Goal: Transaction & Acquisition: Purchase product/service

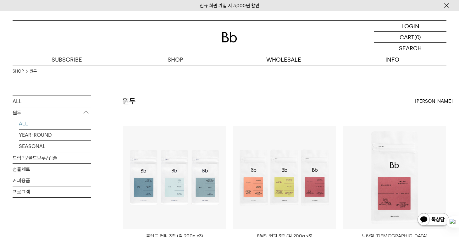
scroll to position [63, 0]
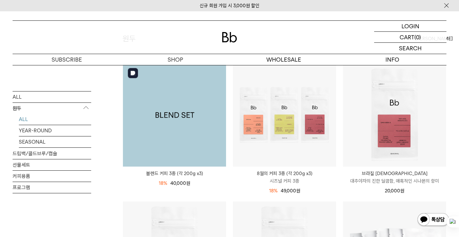
click at [189, 123] on img at bounding box center [174, 114] width 103 height 103
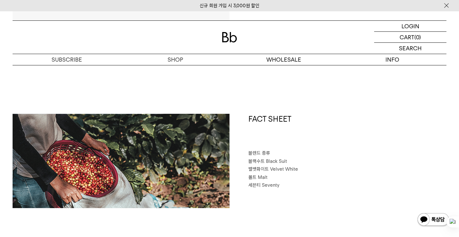
scroll to position [251, 0]
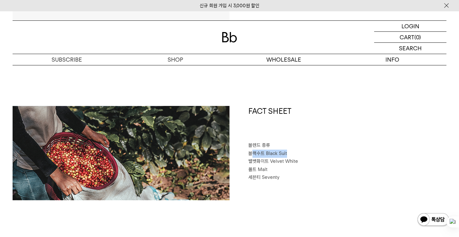
drag, startPoint x: 251, startPoint y: 151, endPoint x: 300, endPoint y: 157, distance: 49.6
click at [300, 157] on p "블랙수트 Black Suit" at bounding box center [347, 154] width 198 height 8
click at [346, 169] on p "몰트 Malt" at bounding box center [347, 170] width 198 height 8
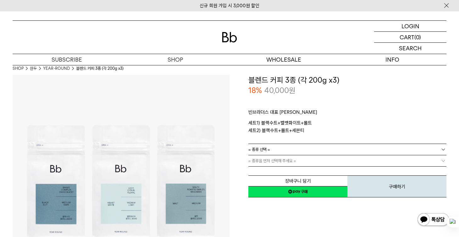
scroll to position [0, 0]
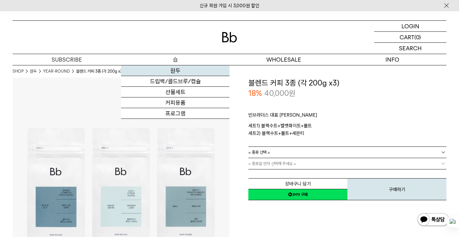
click at [168, 72] on link "원두" at bounding box center [175, 70] width 108 height 11
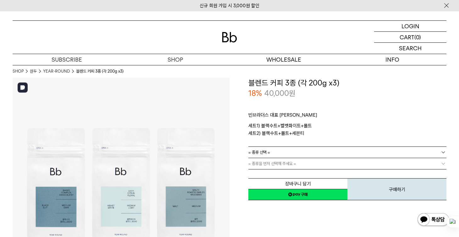
click at [130, 174] on img at bounding box center [121, 186] width 217 height 217
drag, startPoint x: 133, startPoint y: 175, endPoint x: 101, endPoint y: 87, distance: 93.8
click at [101, 87] on img at bounding box center [121, 186] width 217 height 217
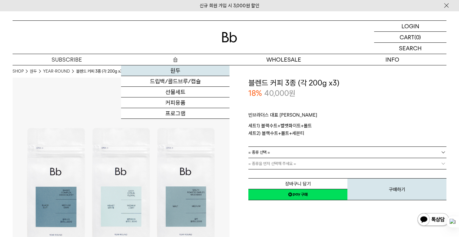
click at [172, 72] on link "원두" at bounding box center [175, 70] width 108 height 11
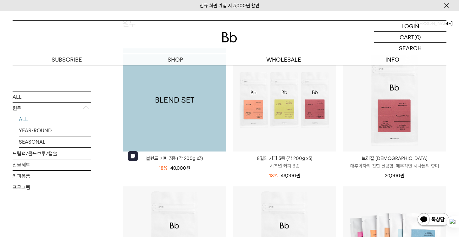
scroll to position [63, 0]
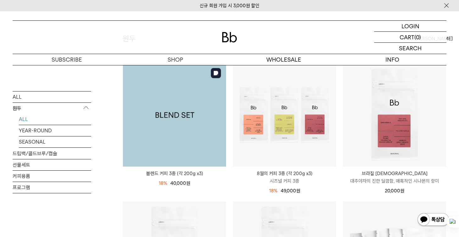
click at [191, 134] on img at bounding box center [174, 114] width 103 height 103
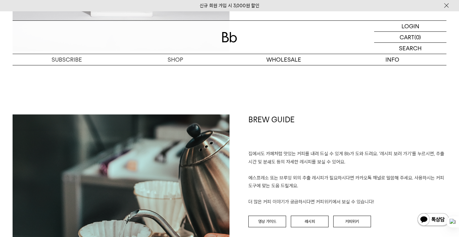
scroll to position [1571, 0]
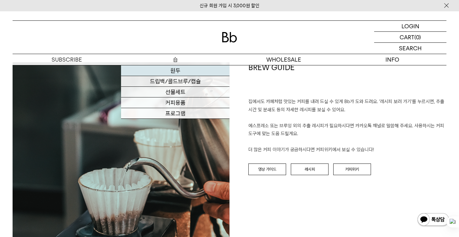
click at [167, 74] on link "원두" at bounding box center [175, 70] width 108 height 11
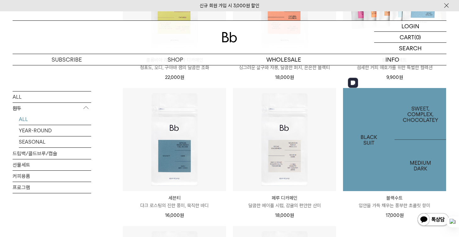
scroll to position [440, 0]
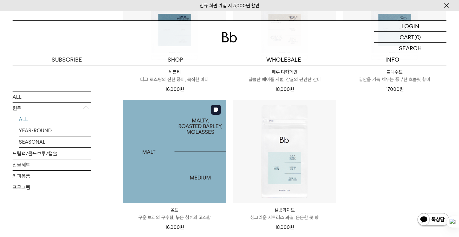
click at [191, 161] on img at bounding box center [174, 151] width 103 height 103
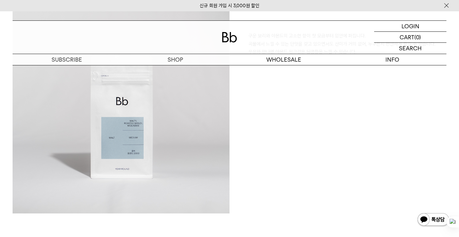
scroll to position [503, 0]
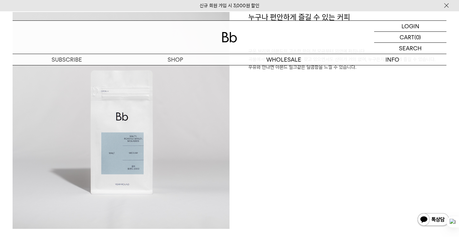
click at [347, 200] on div "누구나 편안하게 즐길 수 있는 커피 구운 보리와 아몬드의 고소한 향이 첫 모금부터 입안에 퍼집니다. 곡물에서 느낄 수 있는 단맛을 갖고 있으면…" at bounding box center [337, 120] width 217 height 217
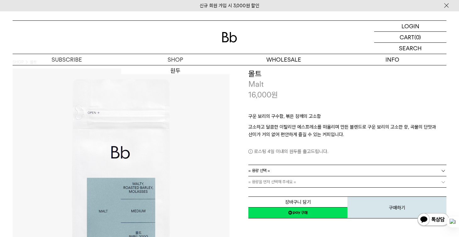
scroll to position [0, 0]
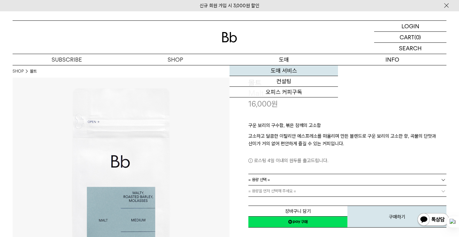
click at [284, 68] on link "도매 서비스" at bounding box center [283, 70] width 108 height 11
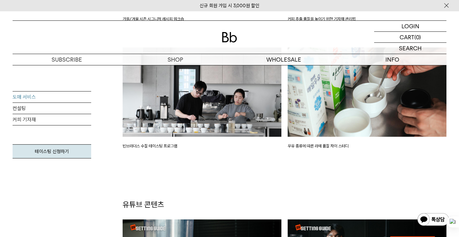
scroll to position [1320, 0]
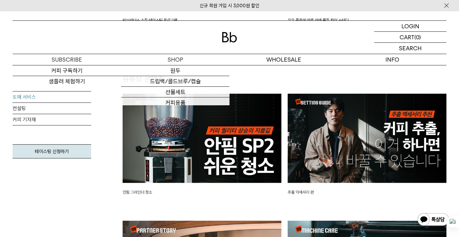
click at [223, 33] on img at bounding box center [229, 37] width 15 height 10
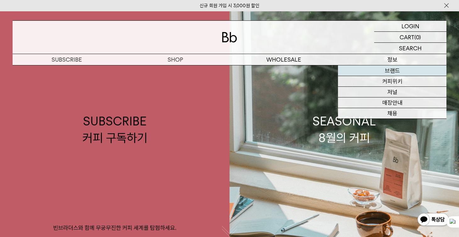
click at [376, 73] on link "브랜드" at bounding box center [392, 70] width 108 height 11
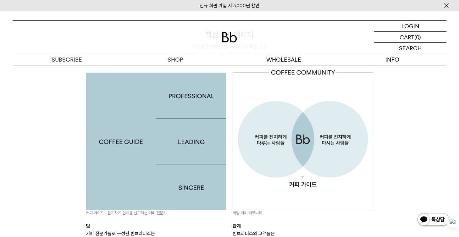
scroll to position [574, 0]
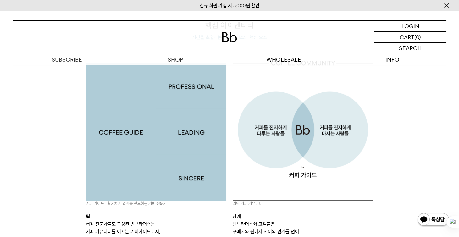
drag, startPoint x: 384, startPoint y: 162, endPoint x: 436, endPoint y: 107, distance: 75.8
click at [384, 162] on div "핵심 아이덴티티 시간을 초월하는 빈브라더스의 핵심 요소 커피 가이드 - 활기차게 업계를 선도하는 커피 전문가 팀 커피 전문가들로 구성된 빈브라…" at bounding box center [229, 148] width 440 height 256
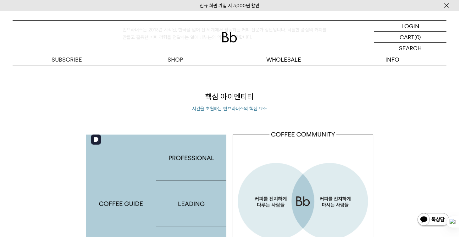
scroll to position [566, 0]
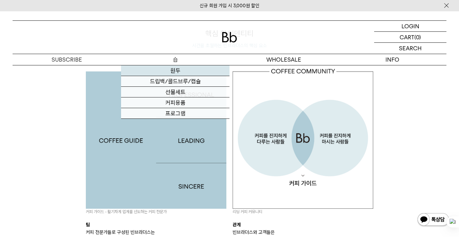
click at [182, 68] on link "원두" at bounding box center [175, 70] width 108 height 11
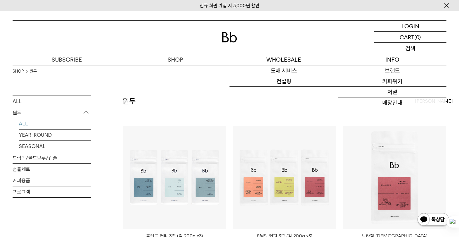
click at [398, 46] on div "SEARCH 검색" at bounding box center [410, 48] width 72 height 11
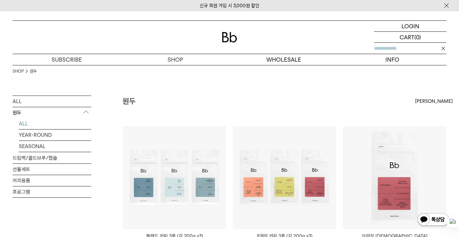
click at [396, 48] on input "text" at bounding box center [410, 48] width 72 height 11
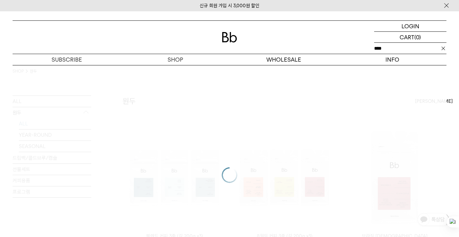
type input "****"
click input "**" at bounding box center [0, 0] width 0 height 0
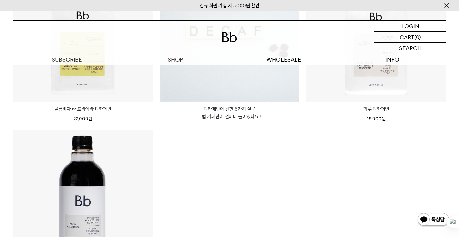
scroll to position [314, 0]
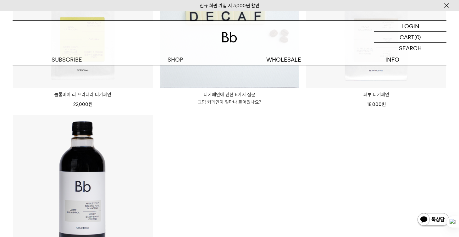
click at [231, 216] on ul "원" at bounding box center [229, 41] width 440 height 481
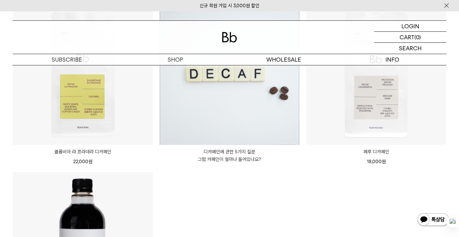
scroll to position [251, 0]
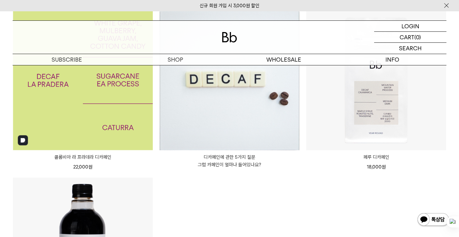
click at [108, 117] on img at bounding box center [83, 81] width 140 height 140
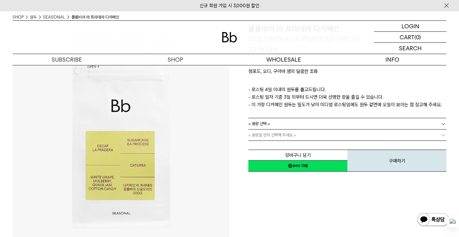
scroll to position [63, 0]
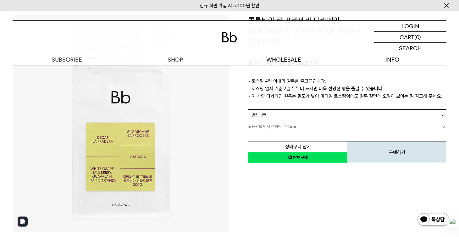
click at [163, 158] on img at bounding box center [121, 123] width 217 height 217
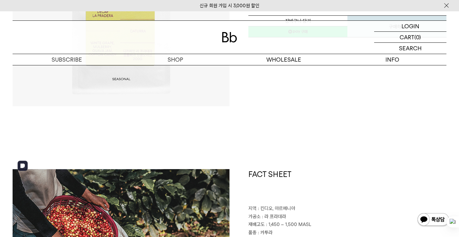
scroll to position [0, 0]
